Goal: Information Seeking & Learning: Learn about a topic

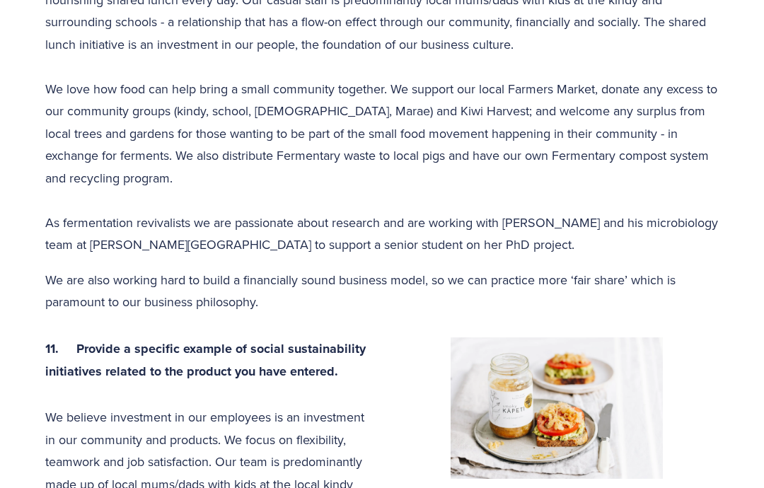
scroll to position [3410, 0]
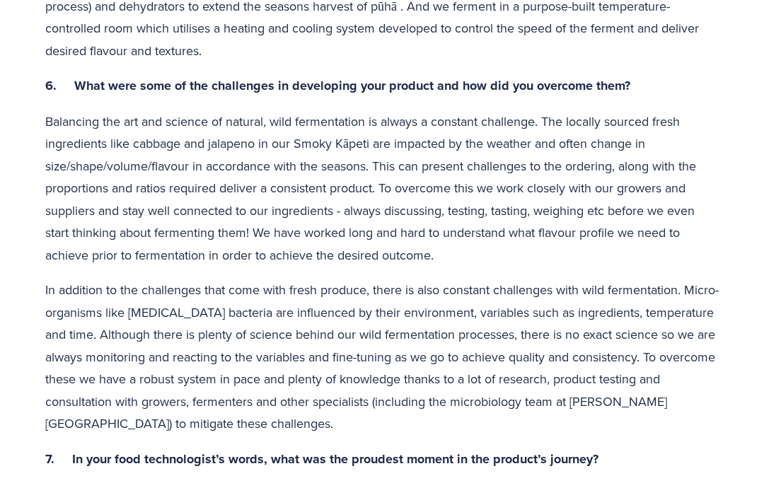
scroll to position [1863, 0]
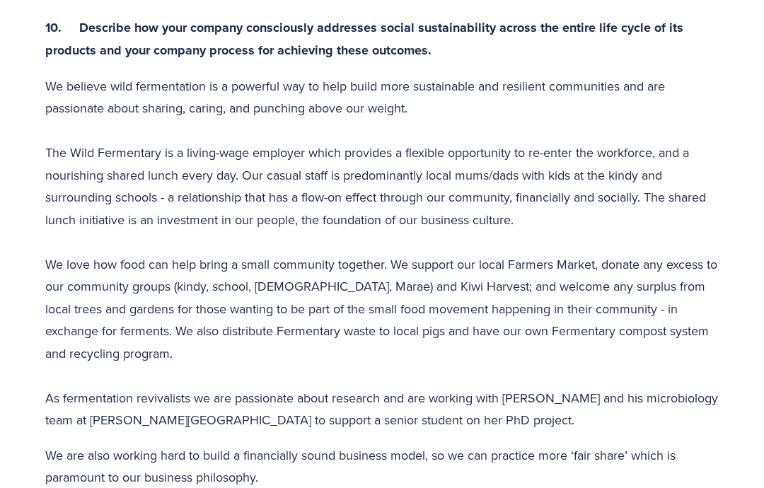
scroll to position [3235, 0]
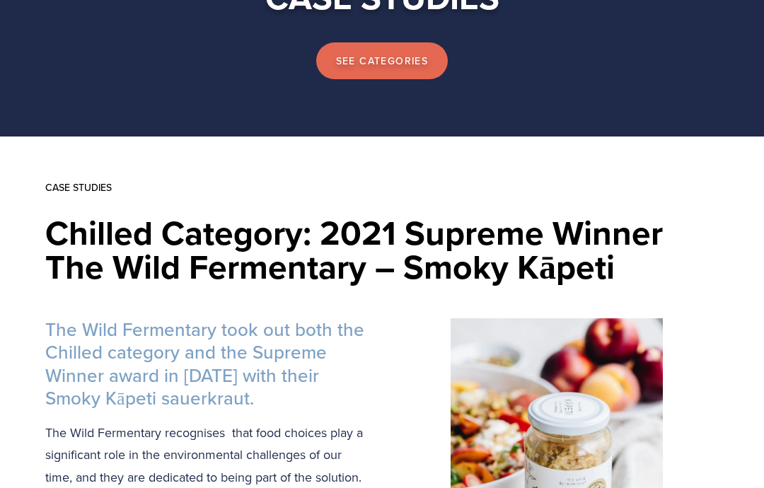
scroll to position [204, 0]
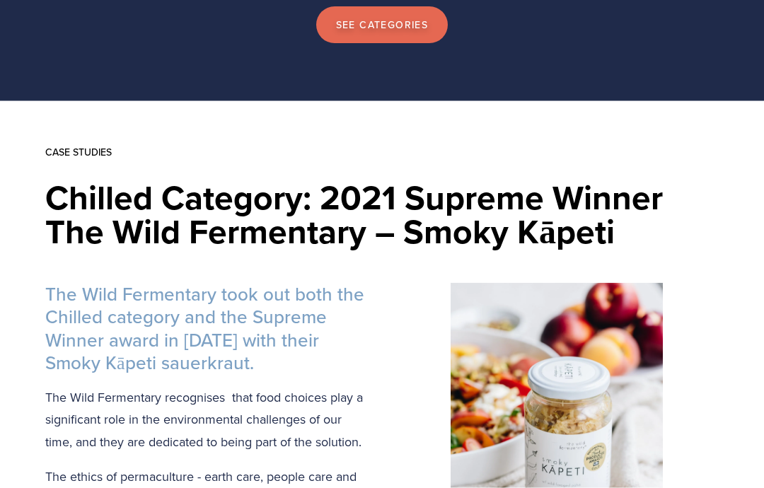
click at [301, 328] on h3 "The Wild Fermentary took out both the Chilled category and the Supreme Winner a…" at bounding box center [382, 329] width 674 height 92
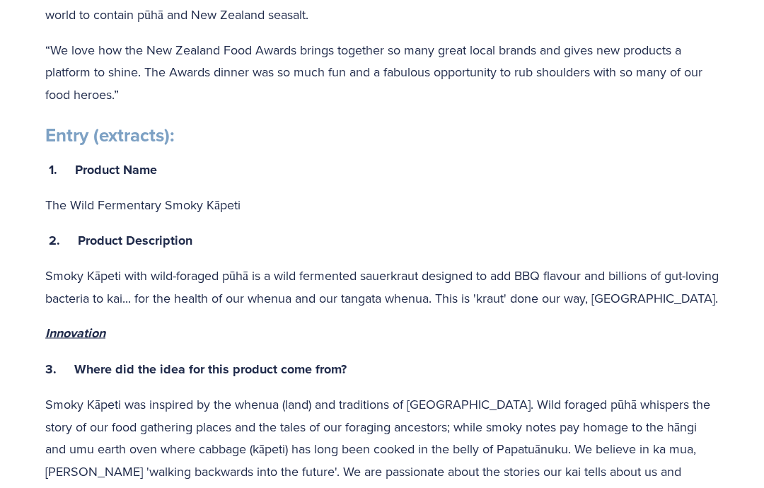
scroll to position [884, 0]
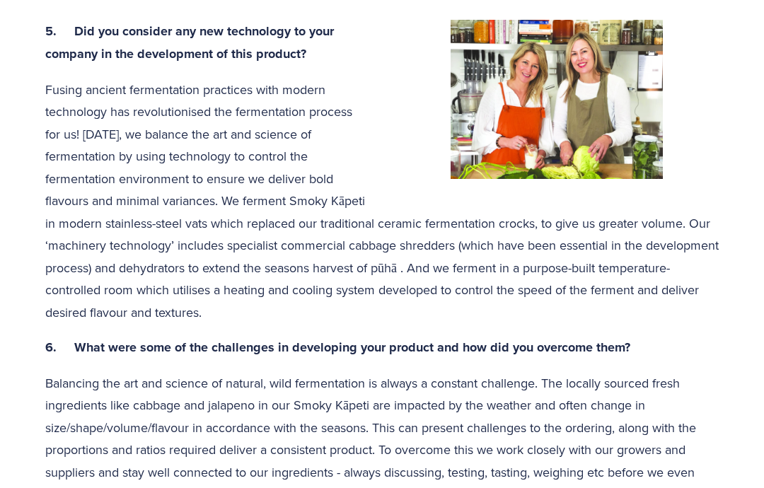
click at [205, 458] on p "Balancing the art and science of natural, wild fermentation is always a constan…" at bounding box center [382, 450] width 674 height 156
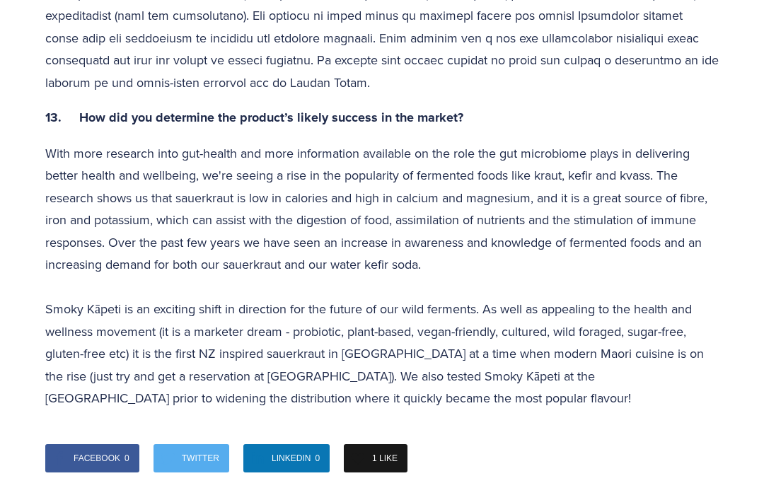
scroll to position [4253, 0]
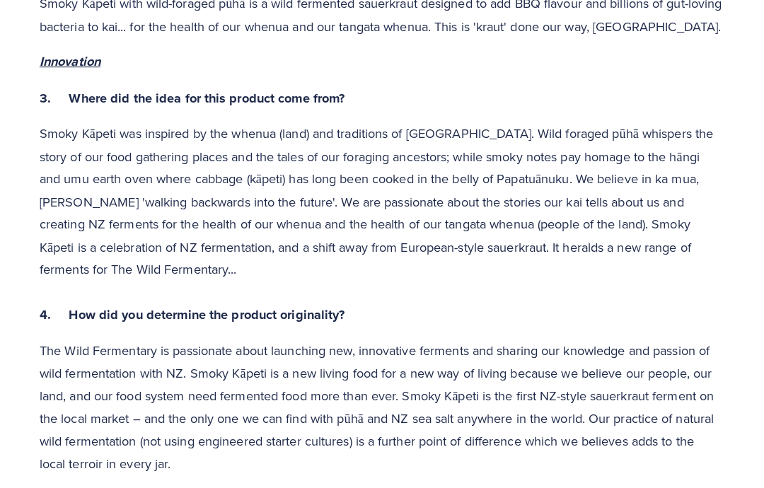
scroll to position [1133, 0]
